Goal: Find specific fact: Find specific fact

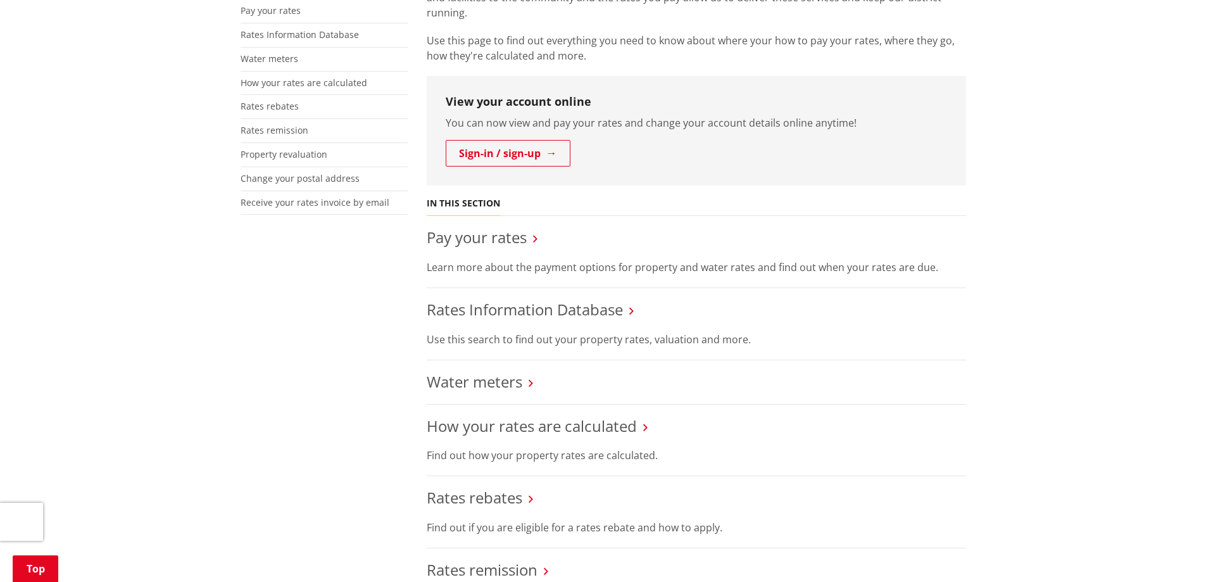
scroll to position [380, 0]
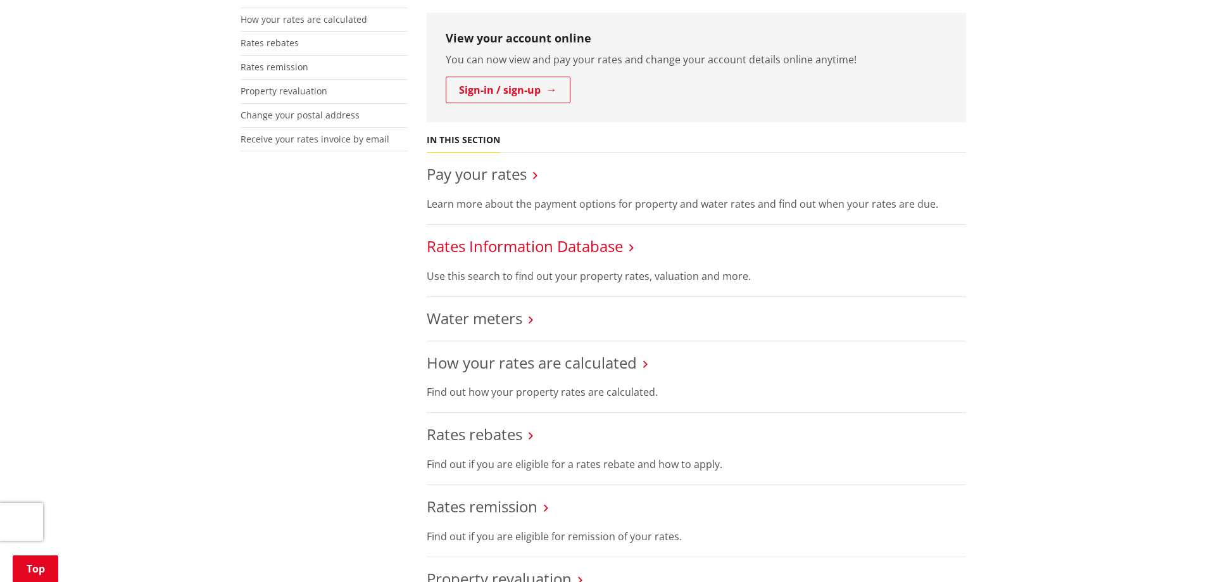
click at [525, 248] on link "Rates Information Database" at bounding box center [525, 245] width 196 height 21
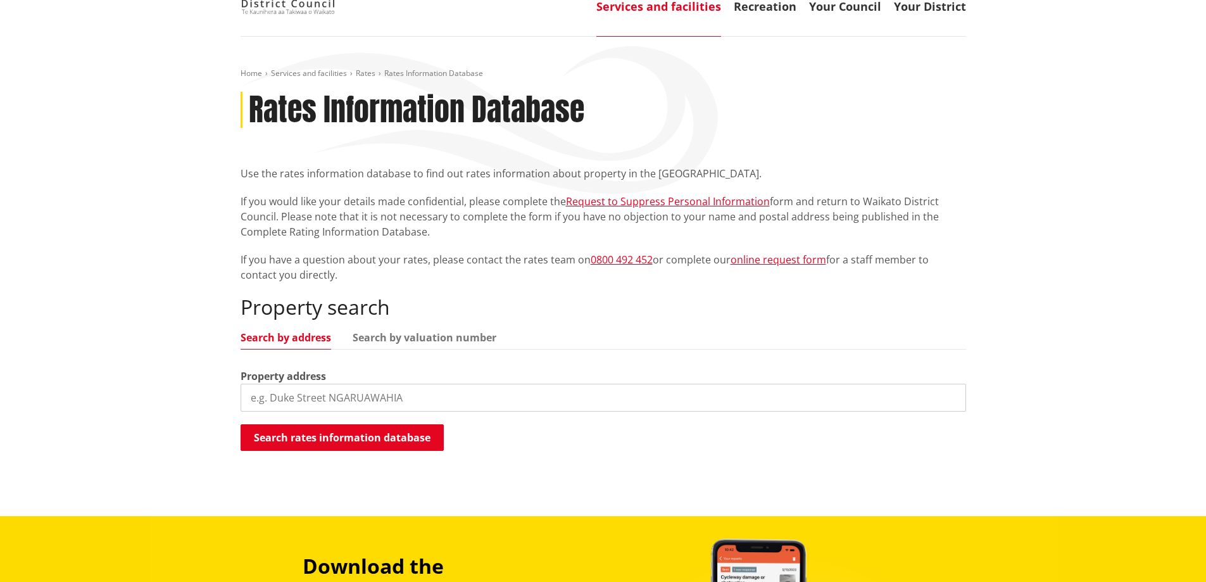
scroll to position [127, 0]
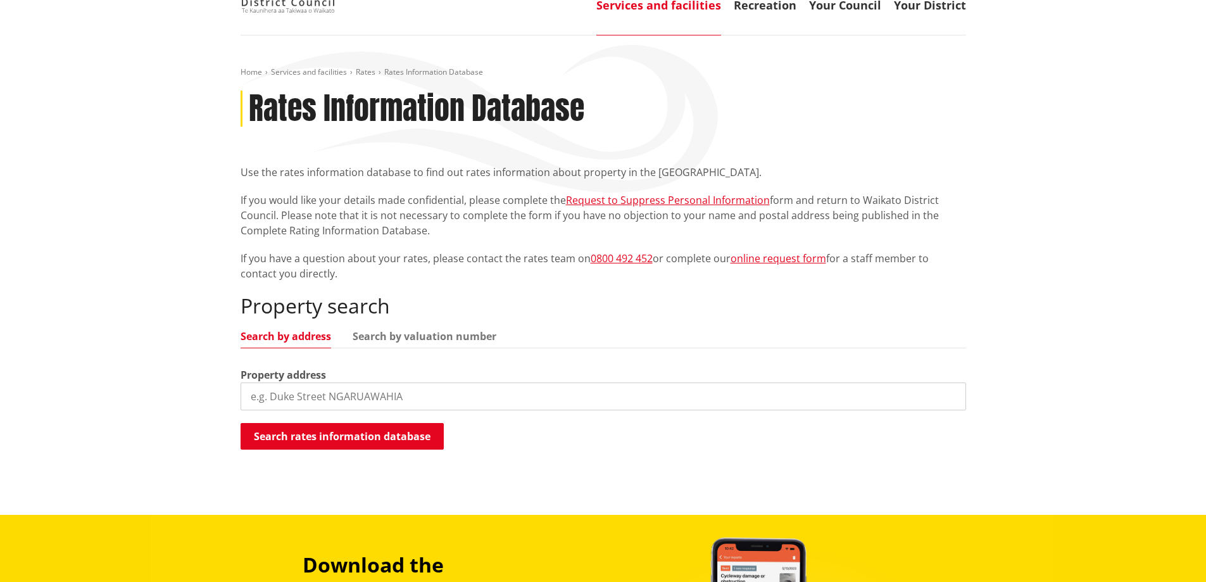
click at [421, 401] on input "search" at bounding box center [602, 396] width 725 height 28
type input "[STREET_ADDRESS]"
click at [396, 437] on button "Search rates information database" at bounding box center [341, 436] width 203 height 27
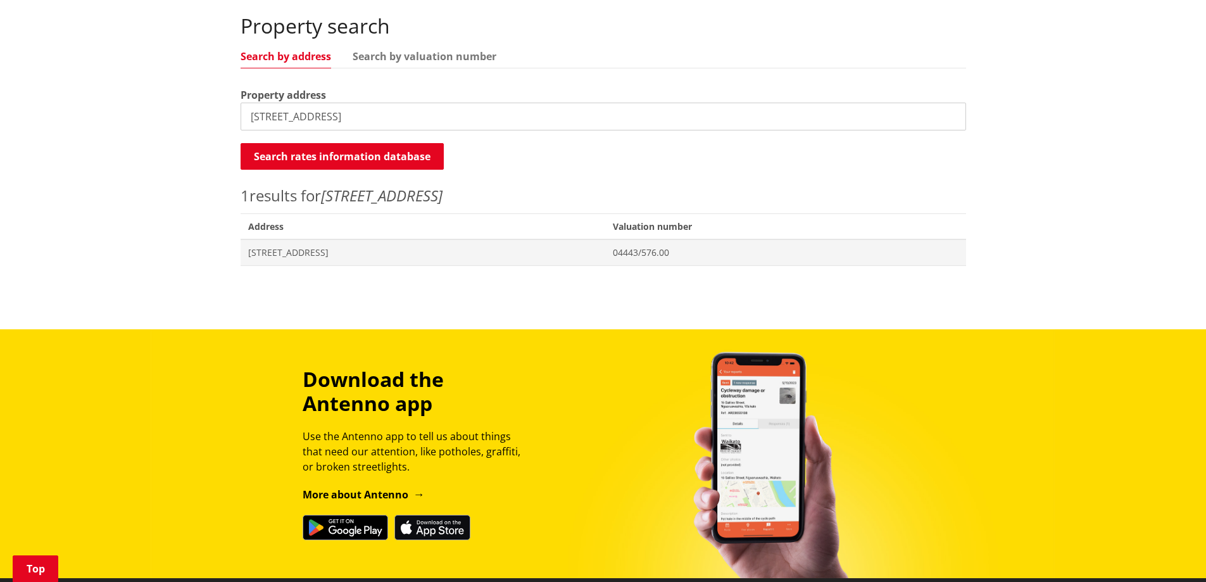
scroll to position [443, 0]
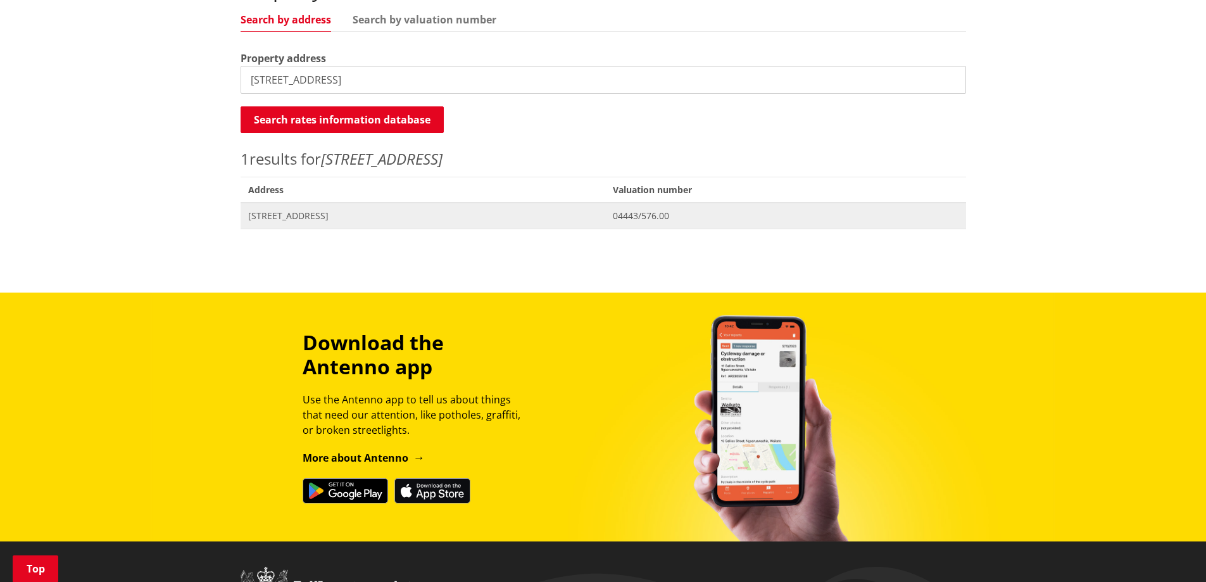
click at [323, 216] on span "[STREET_ADDRESS]" at bounding box center [423, 215] width 350 height 13
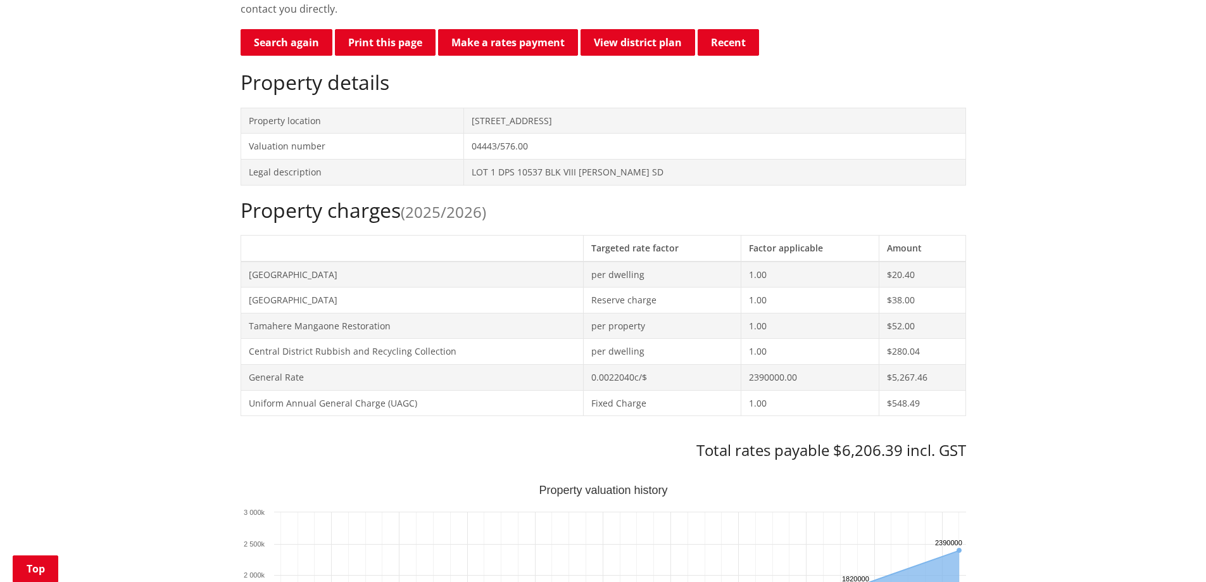
scroll to position [443, 0]
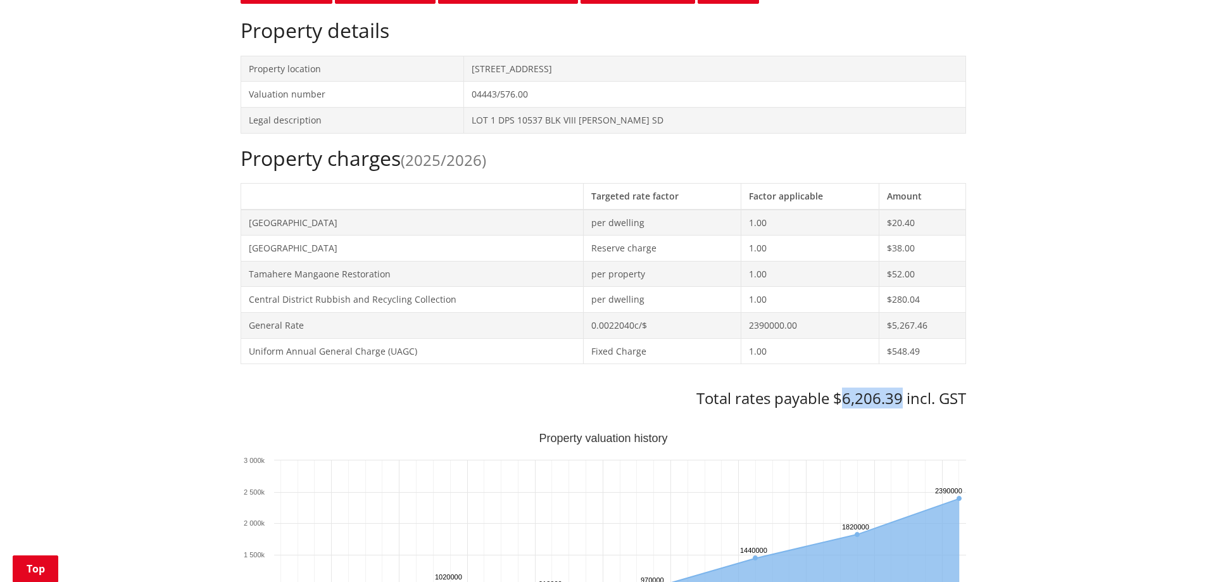
drag, startPoint x: 843, startPoint y: 401, endPoint x: 897, endPoint y: 398, distance: 54.5
click at [897, 398] on h3 "Total rates payable $6,206.39 incl. GST" at bounding box center [602, 398] width 725 height 18
copy h3 "6,206.39"
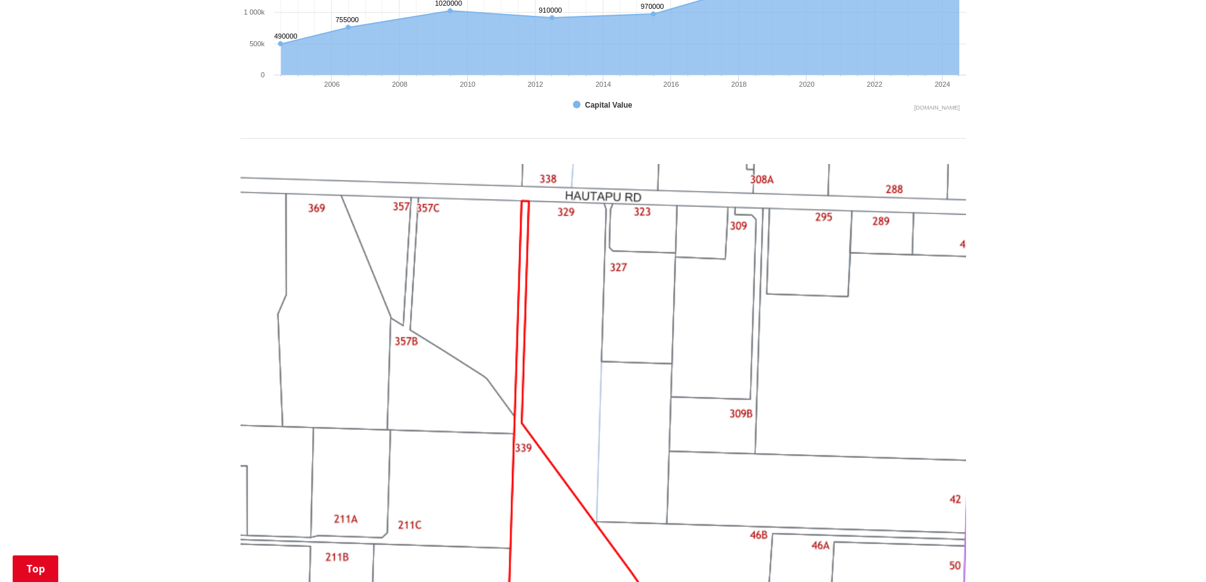
scroll to position [1202, 0]
